Goal: Navigation & Orientation: Go to known website

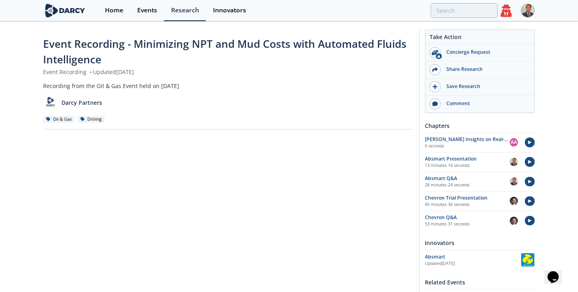
click at [504, 11] on icon at bounding box center [506, 10] width 11 height 12
